Goal: Transaction & Acquisition: Purchase product/service

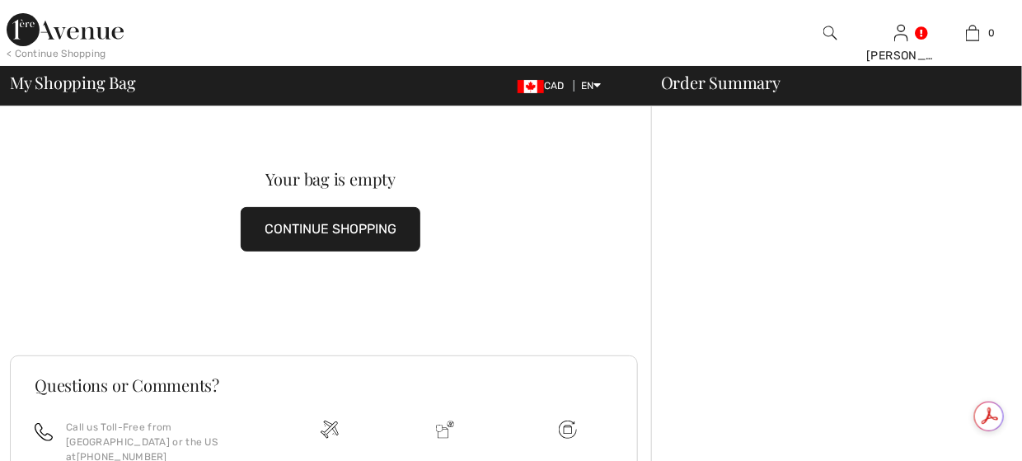
click at [22, 21] on img at bounding box center [65, 29] width 117 height 33
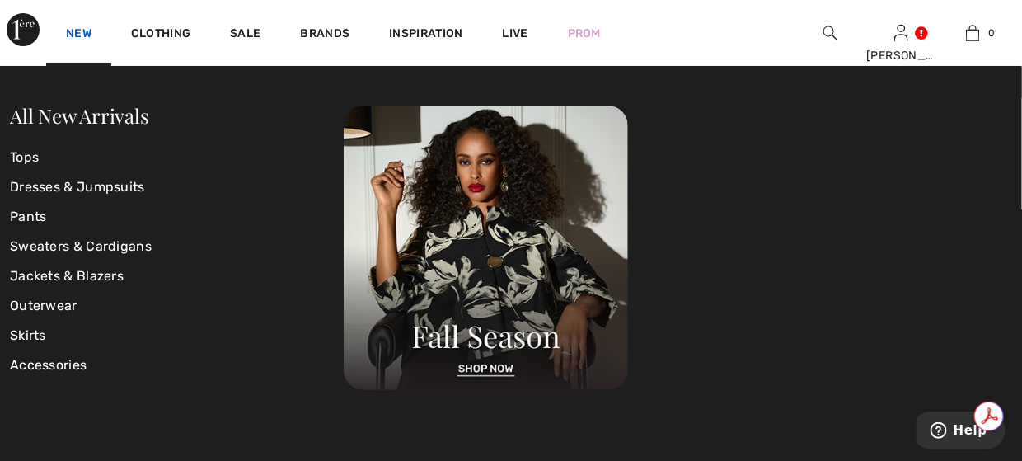
click at [77, 27] on link "New" at bounding box center [79, 34] width 26 height 17
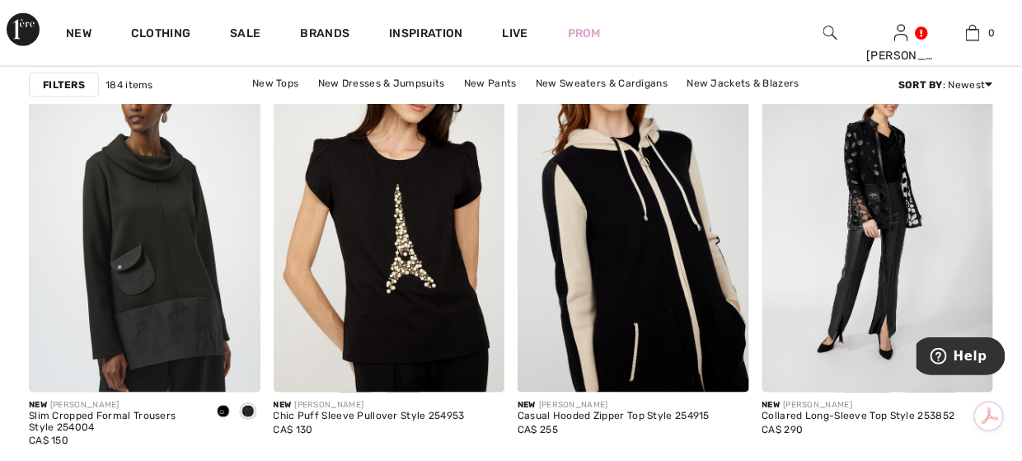
scroll to position [6509, 0]
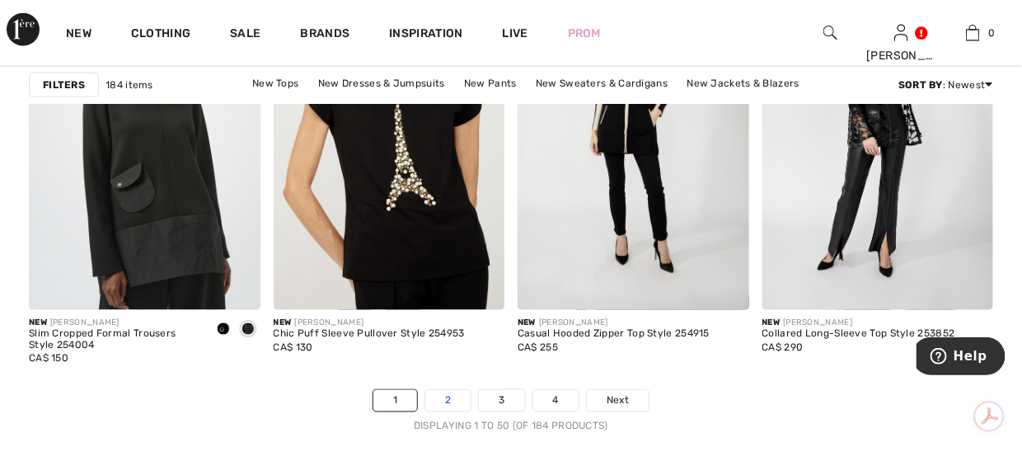
click at [456, 400] on link "2" at bounding box center [447, 400] width 45 height 21
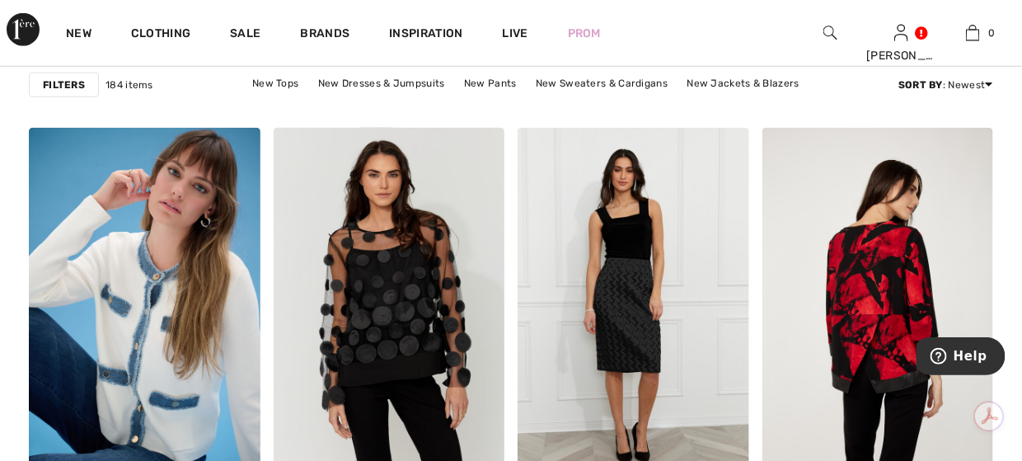
scroll to position [6427, 0]
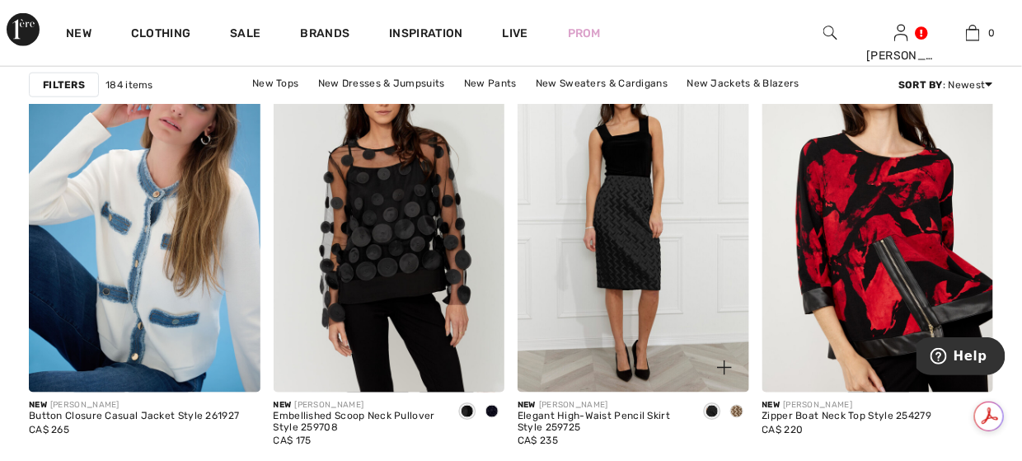
click at [737, 410] on span at bounding box center [736, 411] width 13 height 13
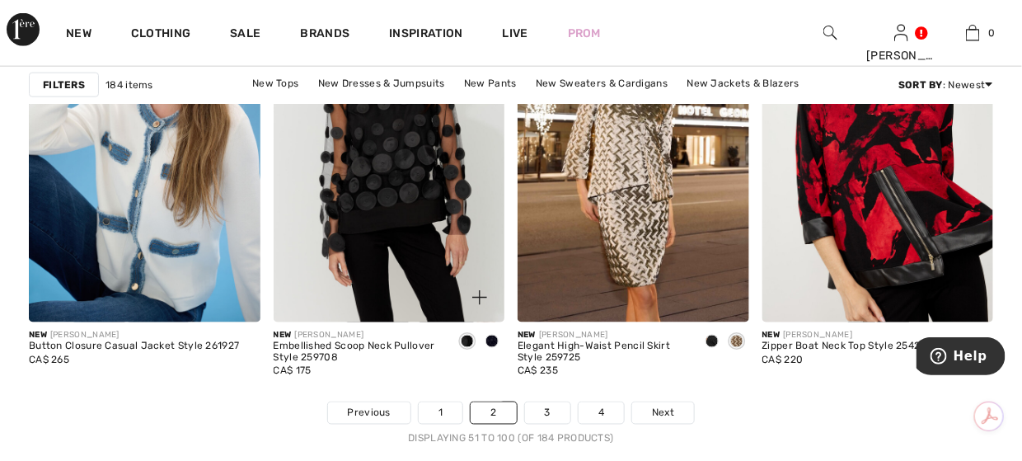
scroll to position [6592, 0]
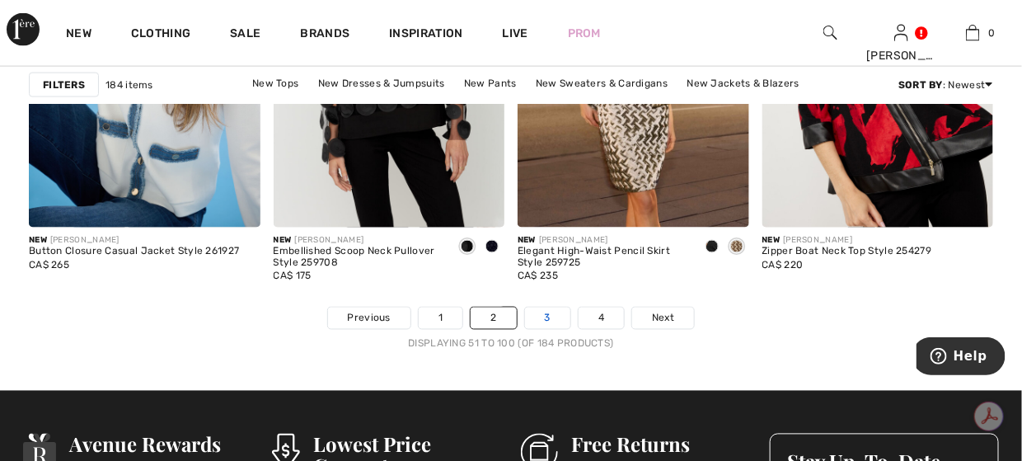
click at [545, 313] on link "3" at bounding box center [547, 317] width 45 height 21
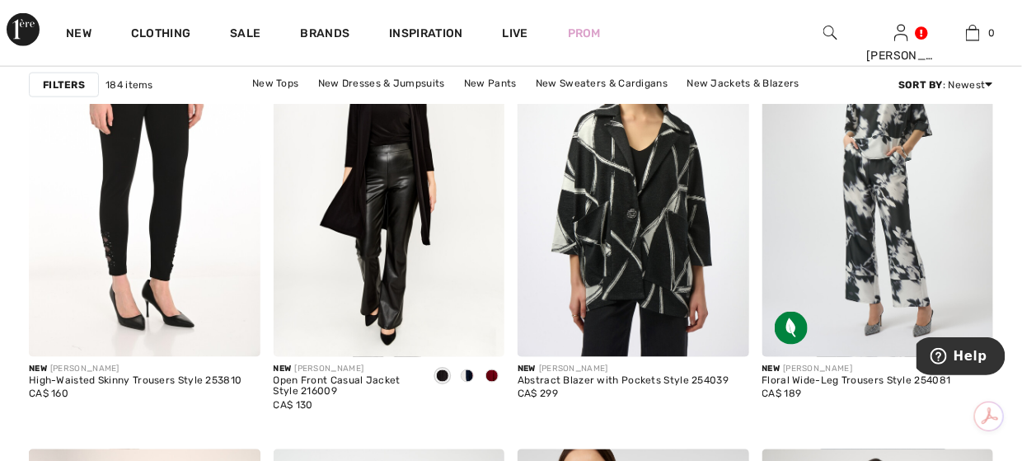
scroll to position [4449, 0]
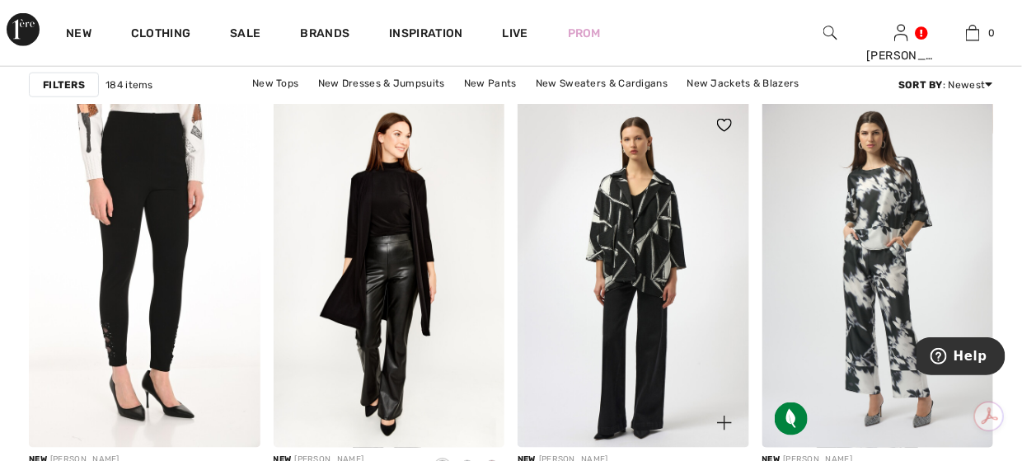
click at [661, 250] on img at bounding box center [633, 274] width 232 height 347
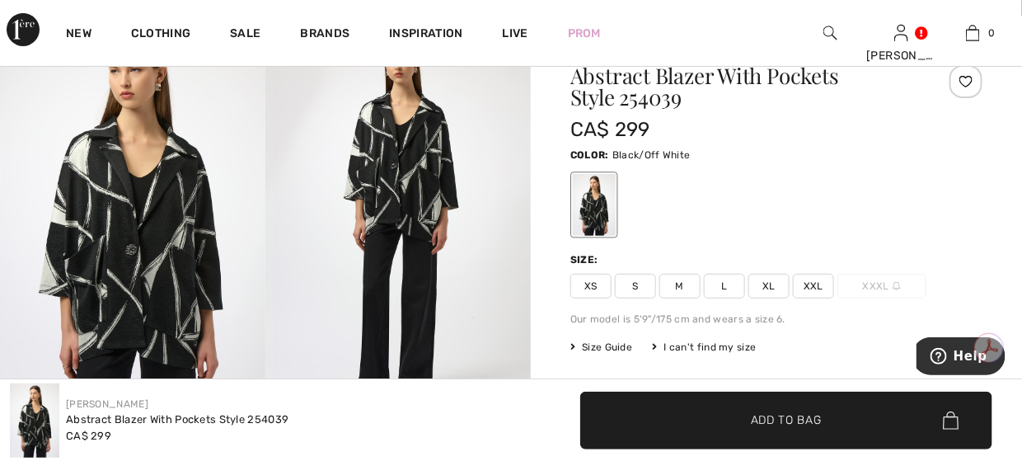
click at [176, 234] on img at bounding box center [132, 215] width 265 height 398
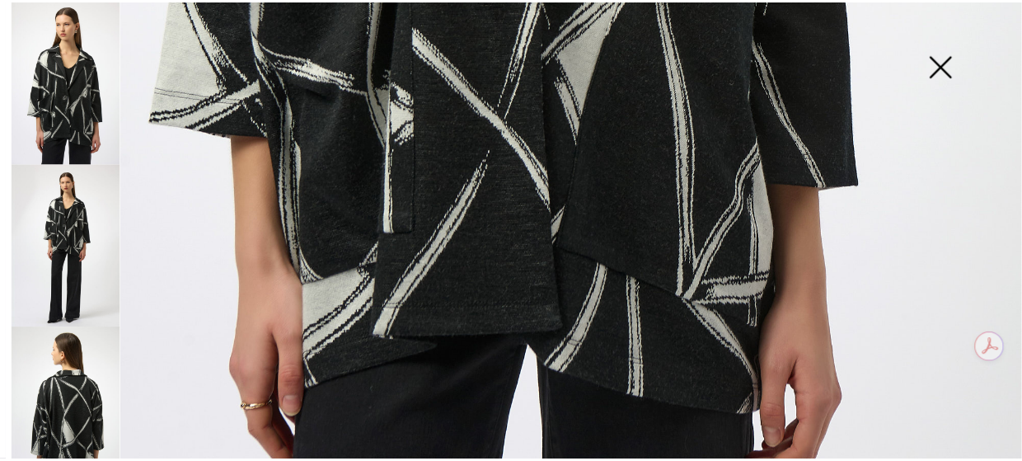
scroll to position [1070, 0]
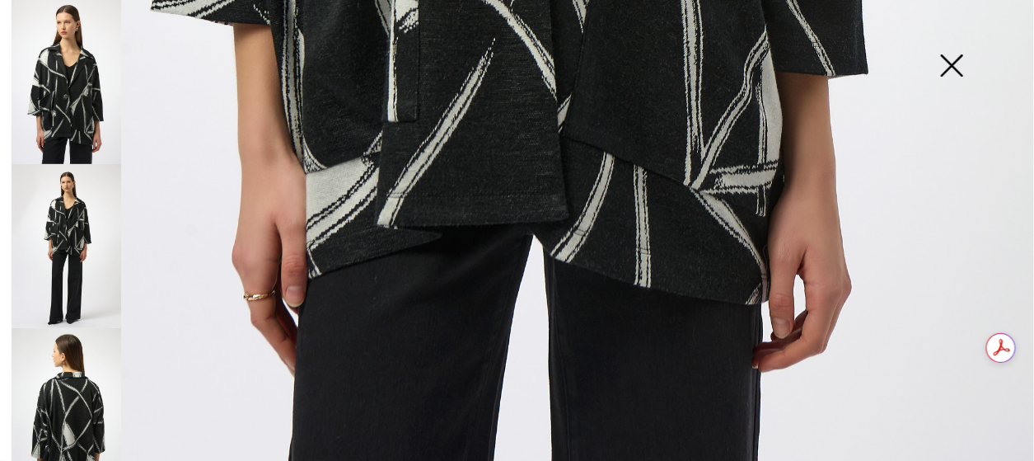
click at [952, 59] on img at bounding box center [951, 67] width 82 height 85
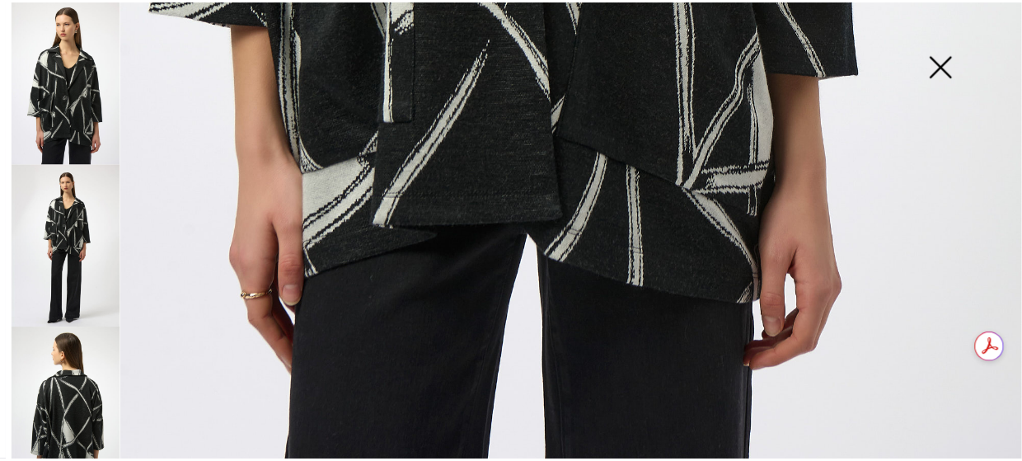
scroll to position [1052, 0]
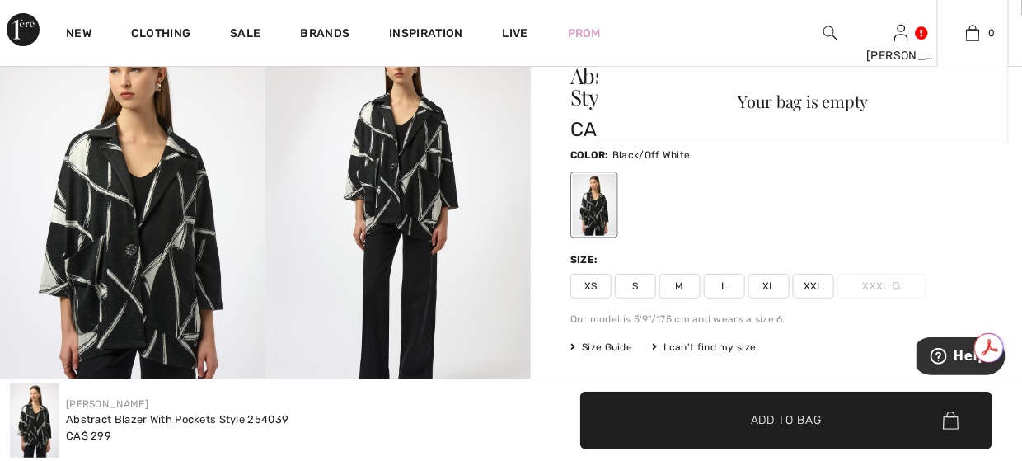
click at [686, 282] on div "Your bag is empty" at bounding box center [802, 212] width 411 height 293
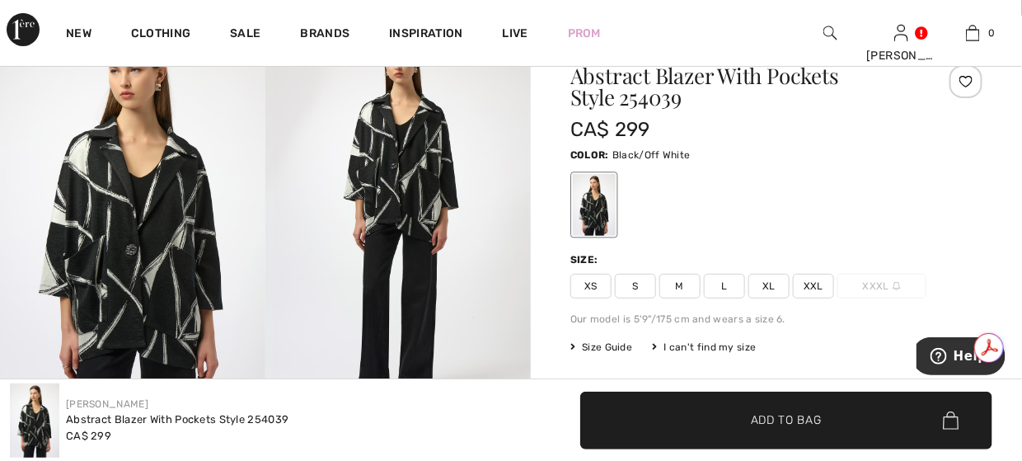
click at [742, 423] on span "✔ Added to Bag" at bounding box center [761, 419] width 101 height 17
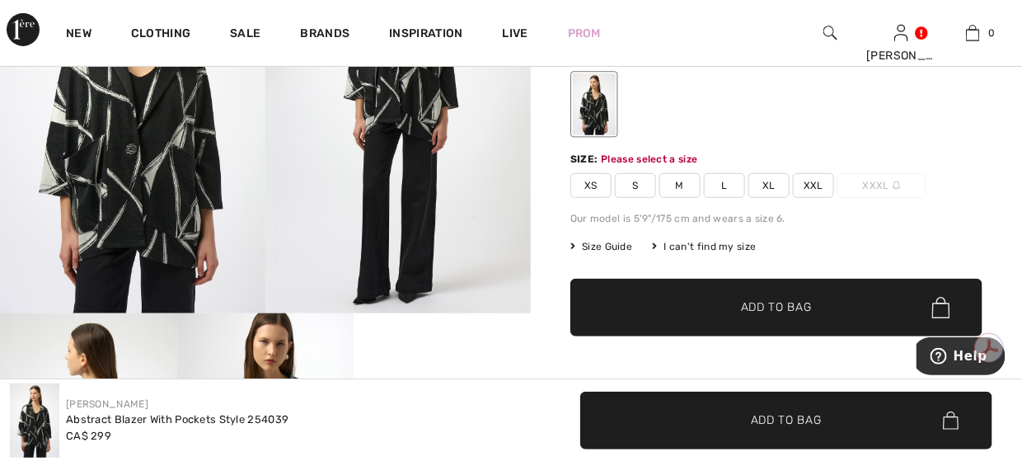
scroll to position [202, 0]
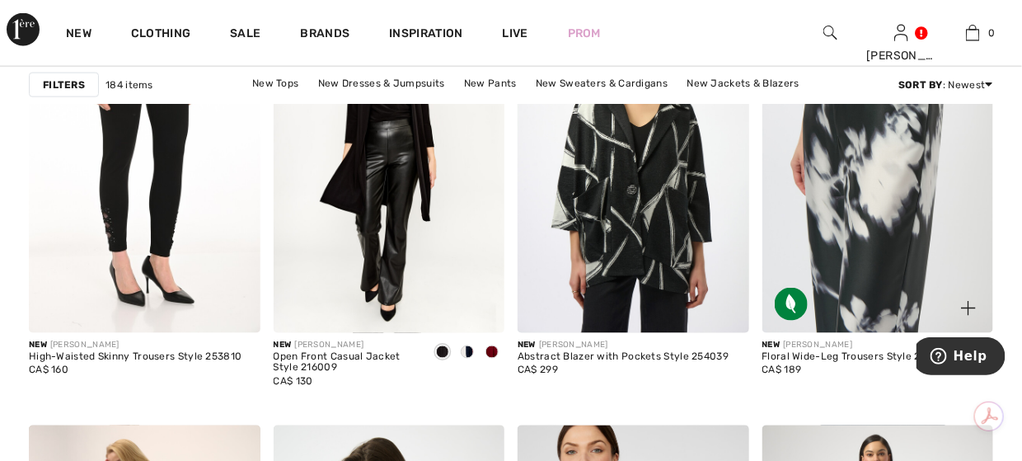
scroll to position [4614, 0]
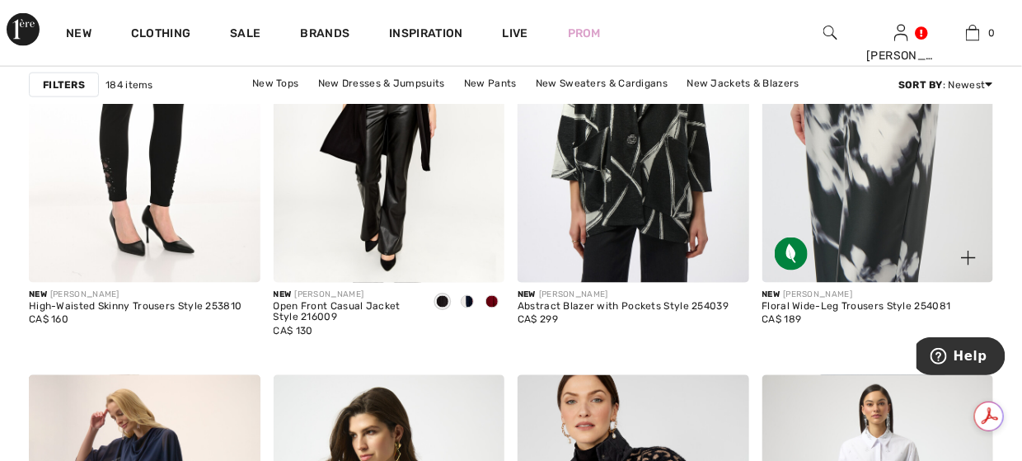
click at [893, 179] on img at bounding box center [878, 109] width 232 height 347
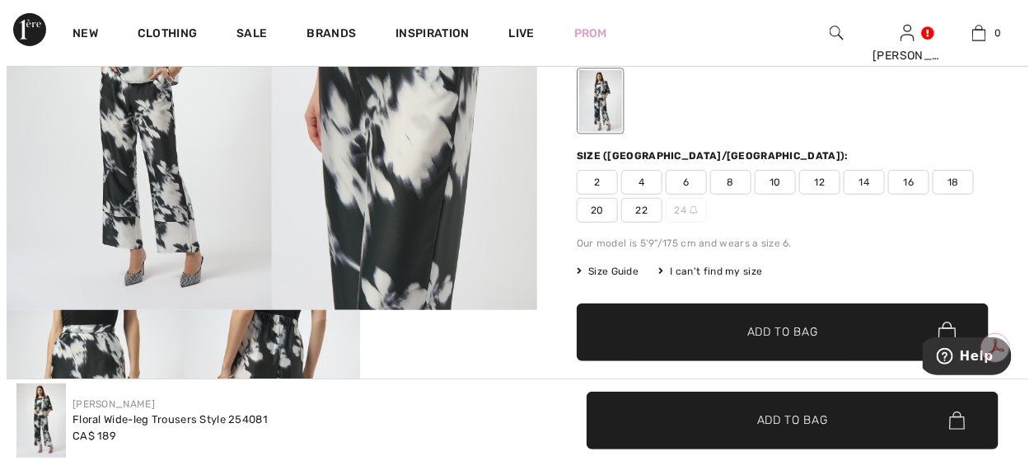
scroll to position [82, 0]
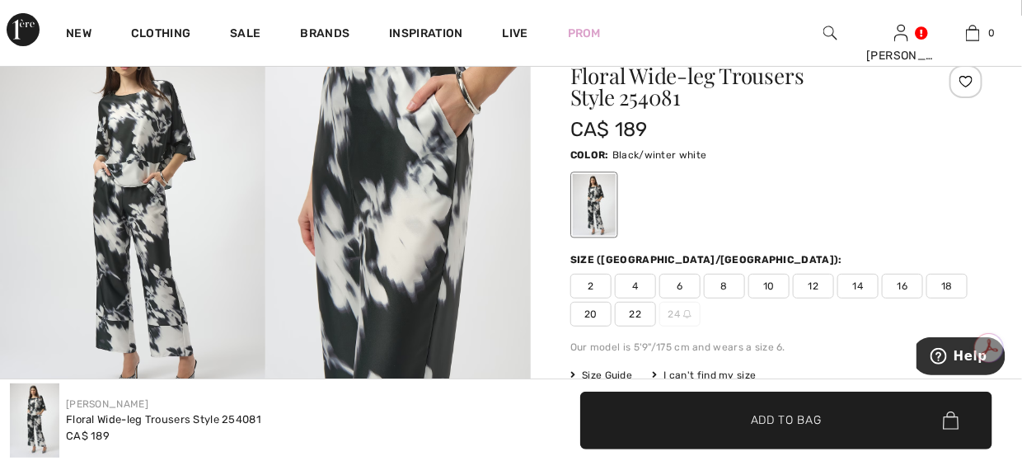
click at [464, 129] on img at bounding box center [397, 215] width 265 height 398
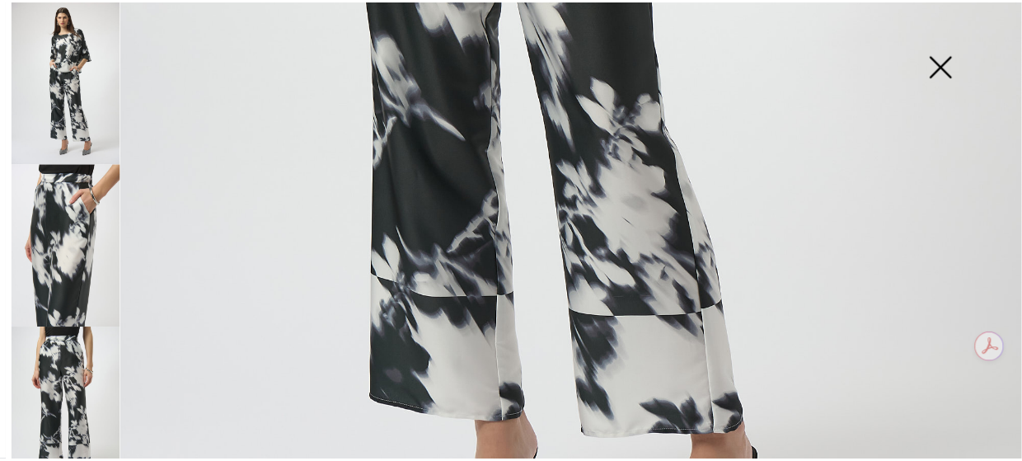
scroll to position [906, 0]
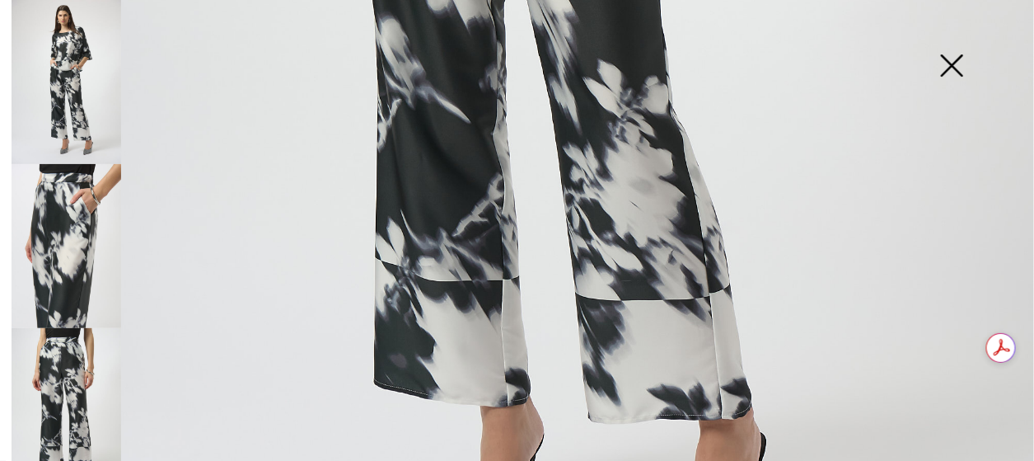
click at [949, 67] on img at bounding box center [951, 67] width 82 height 85
